Goal: Information Seeking & Learning: Stay updated

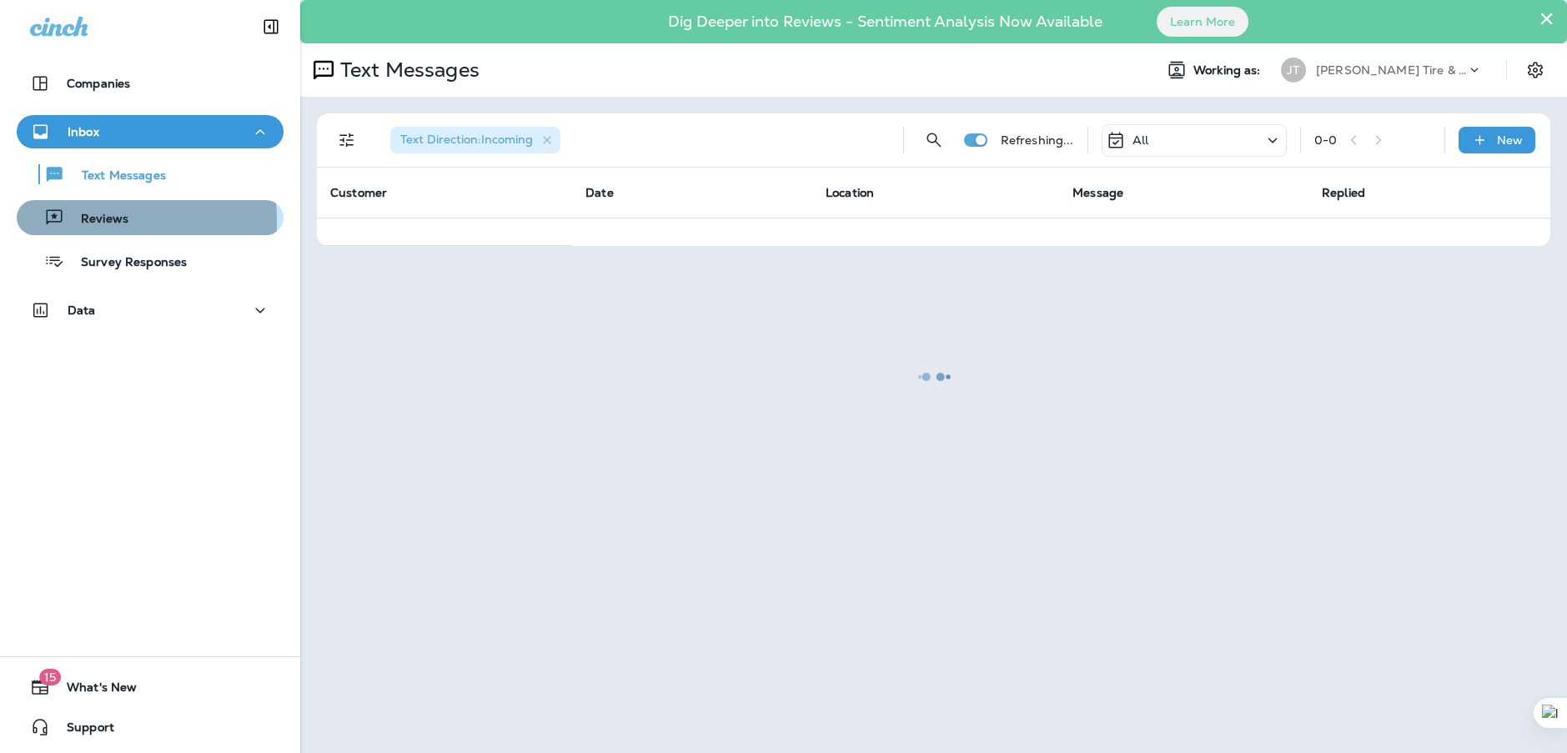
click at [70, 221] on p "Reviews" at bounding box center [96, 220] width 64 height 16
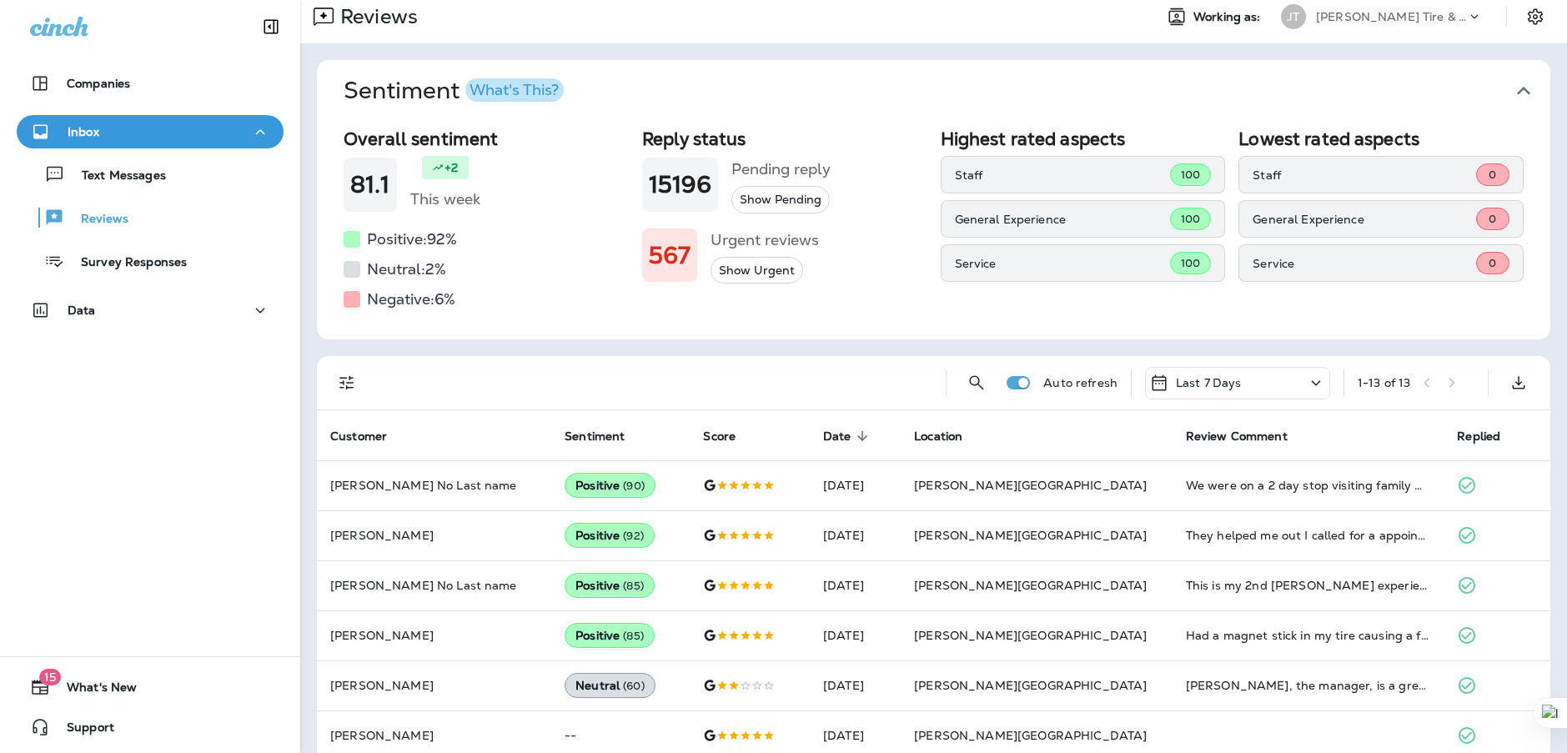
scroll to position [83, 0]
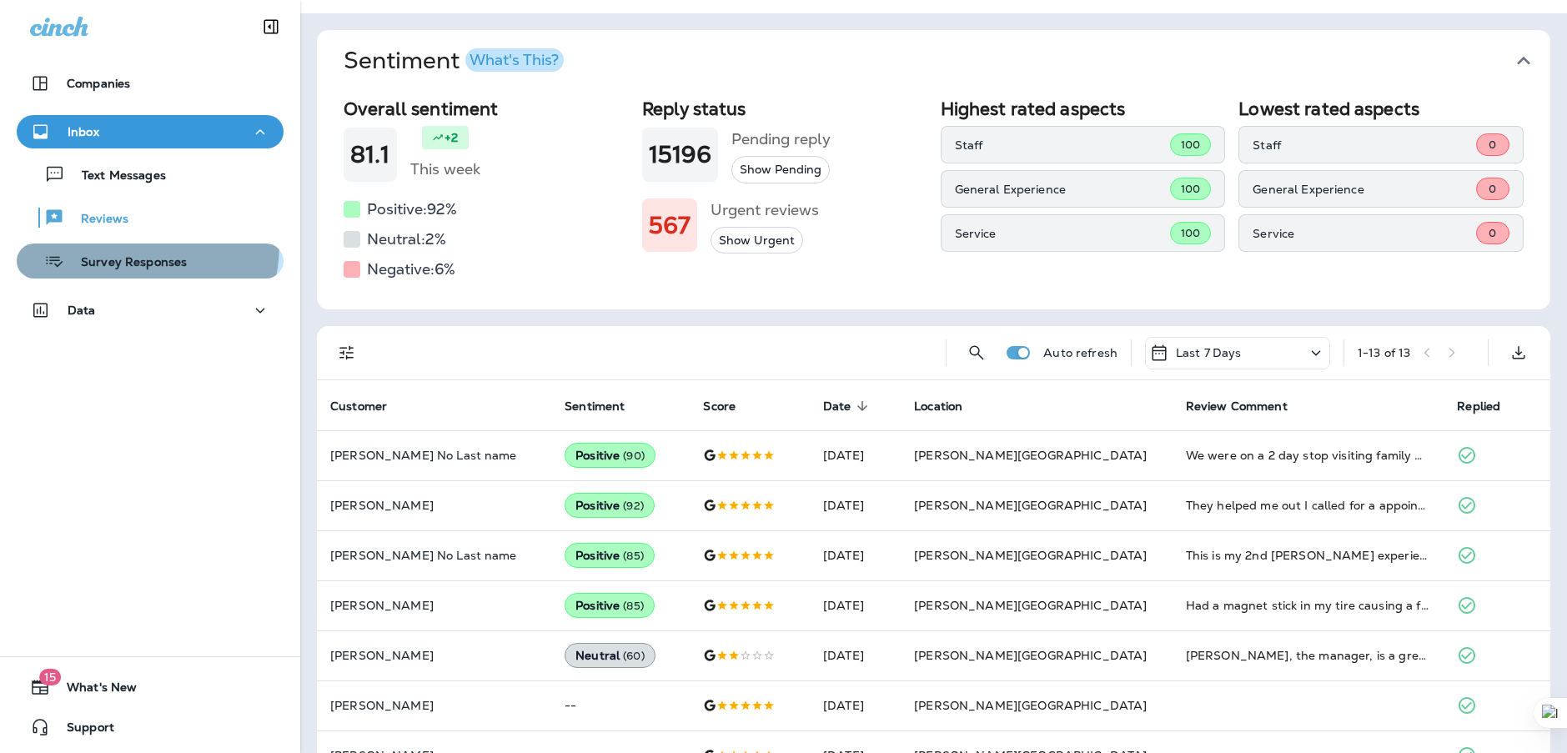
click at [106, 244] on button "Survey Responses" at bounding box center [150, 261] width 267 height 35
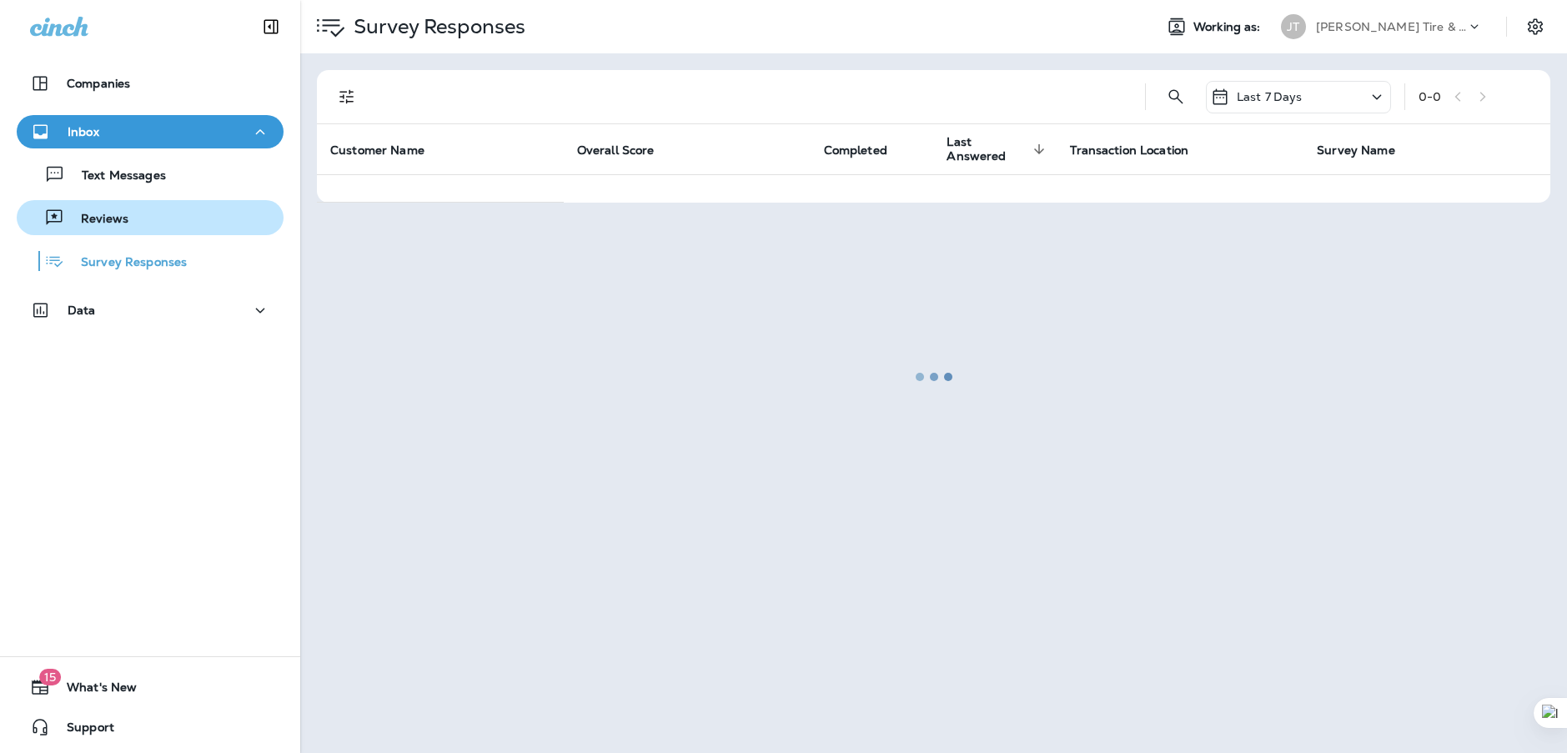
click at [108, 226] on p "Reviews" at bounding box center [96, 220] width 64 height 16
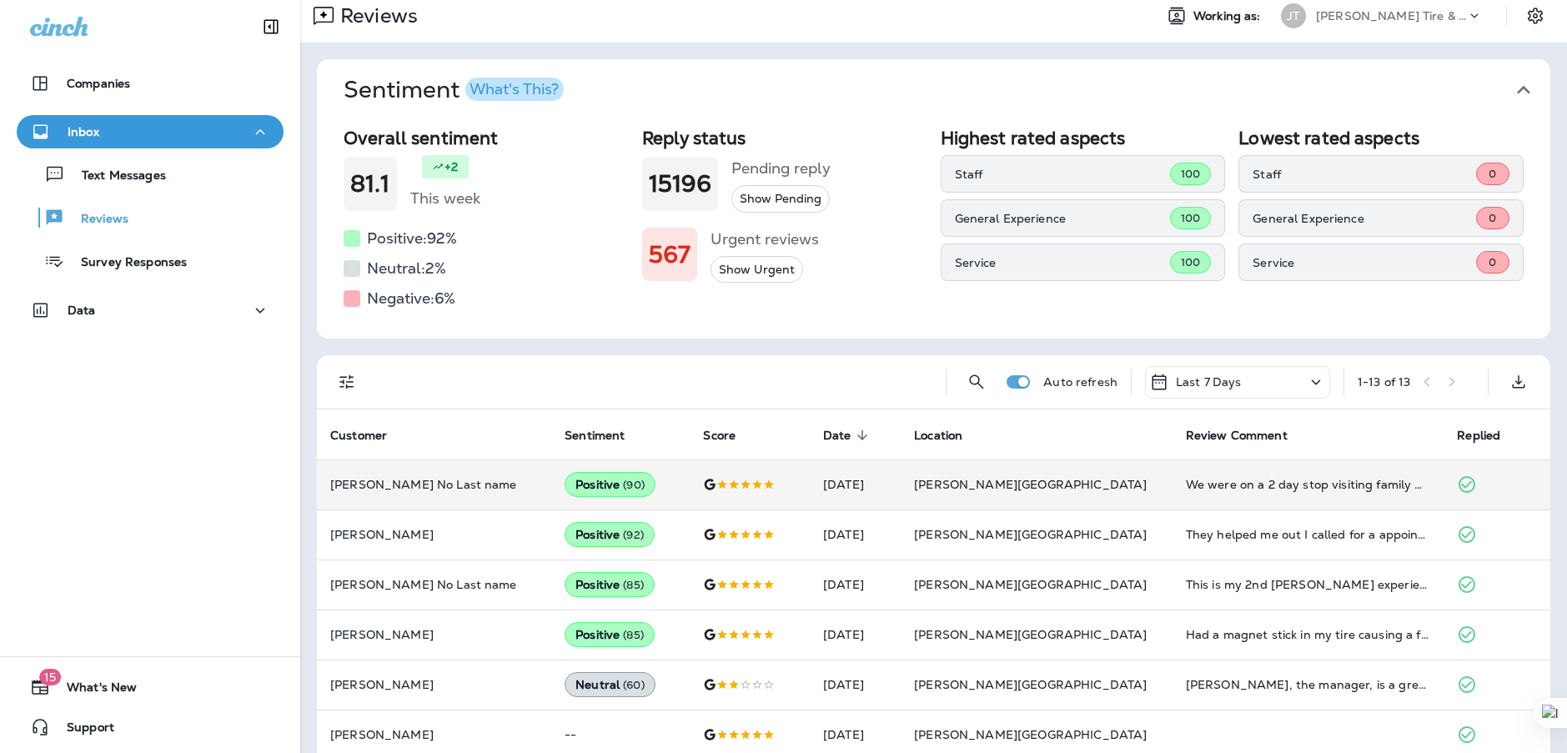
scroll to position [83, 0]
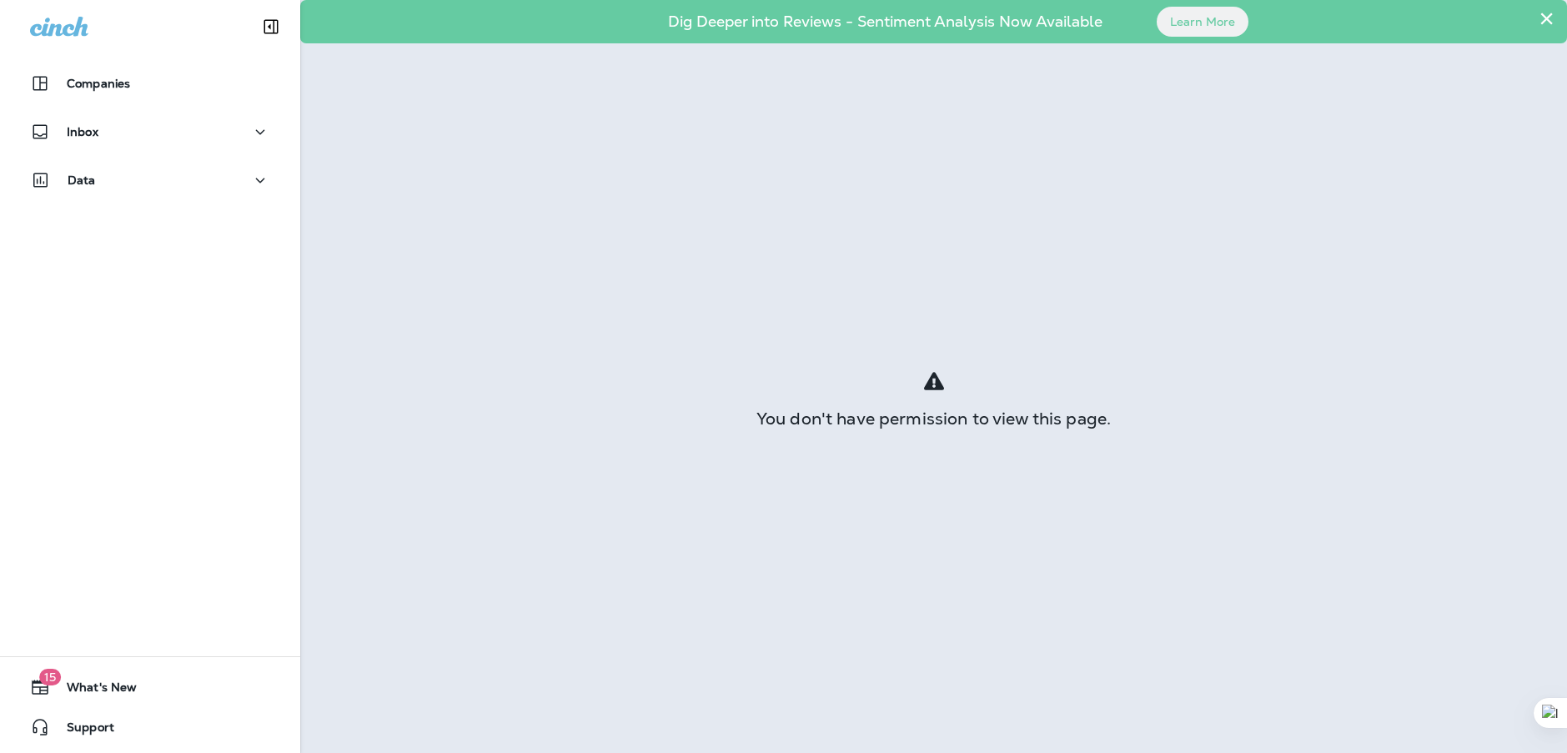
click at [1545, 19] on button "×" at bounding box center [1547, 18] width 16 height 27
